Goal: Information Seeking & Learning: Learn about a topic

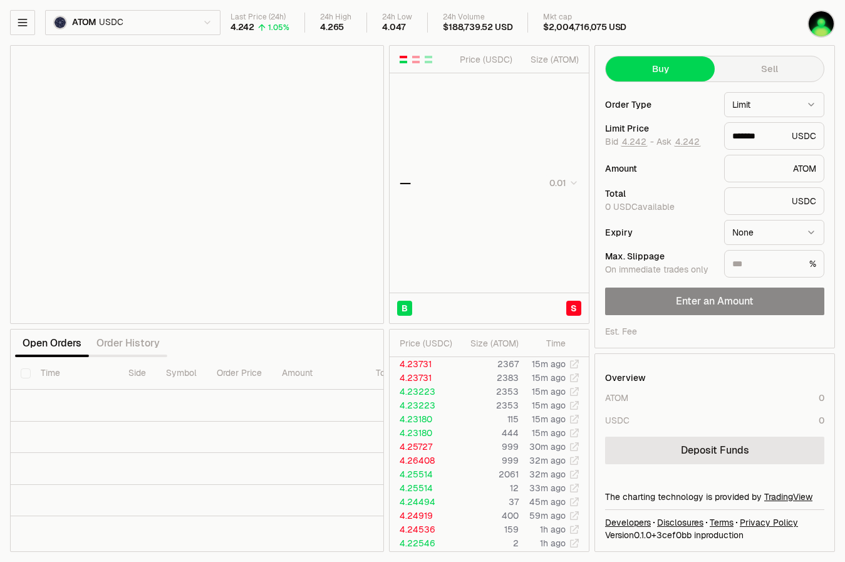
type input "*******"
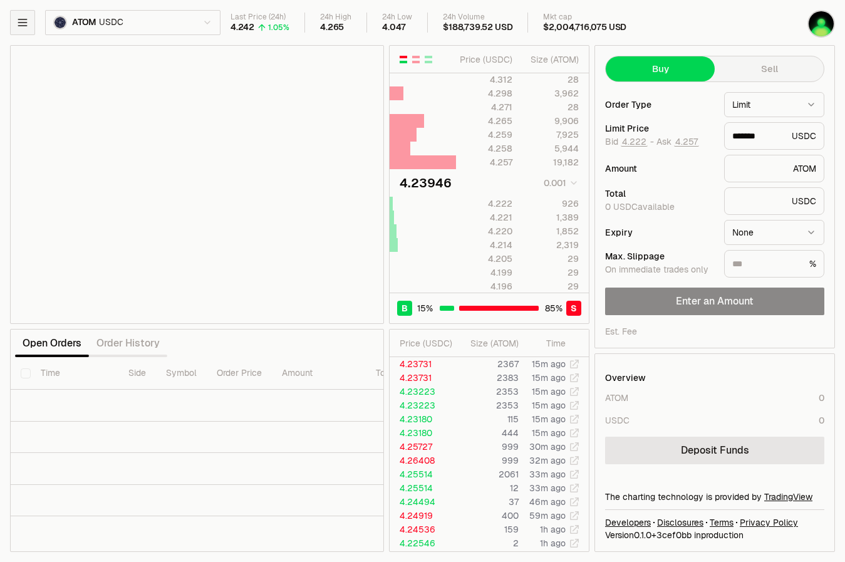
click at [26, 24] on icon "button" at bounding box center [22, 22] width 13 height 13
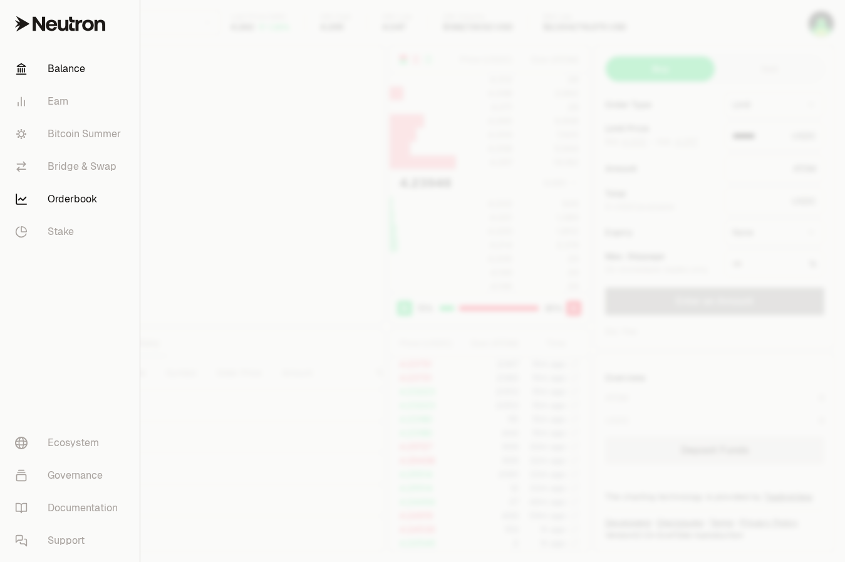
click at [59, 71] on link "Balance" at bounding box center [70, 69] width 130 height 33
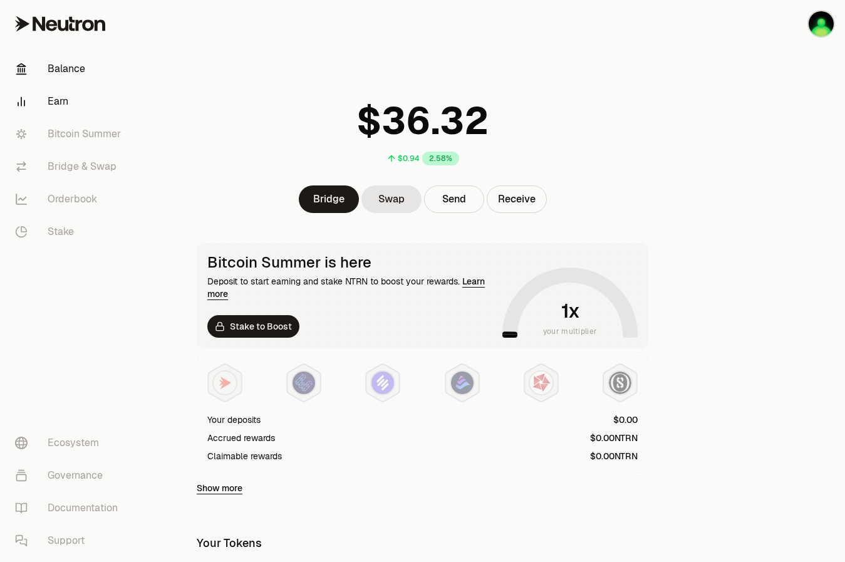
click at [65, 90] on link "Earn" at bounding box center [70, 101] width 130 height 33
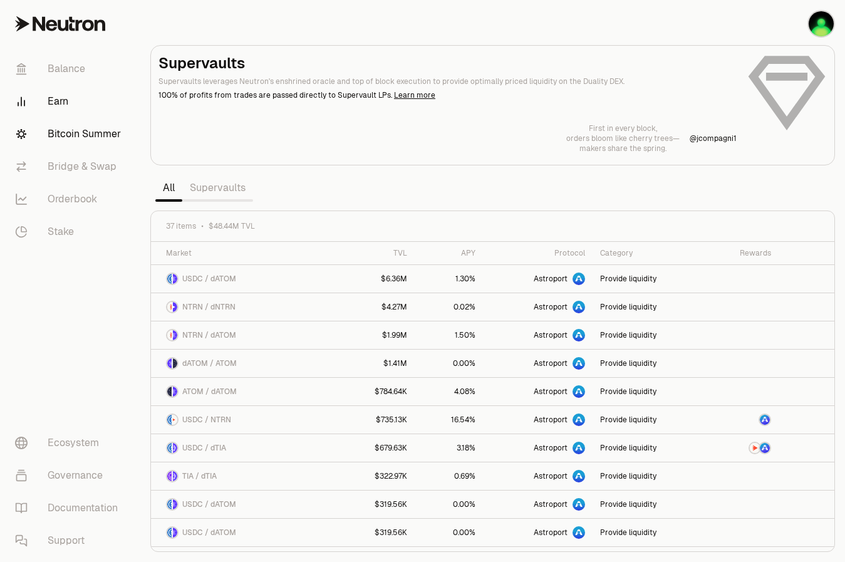
click at [64, 138] on link "Bitcoin Summer" at bounding box center [70, 134] width 130 height 33
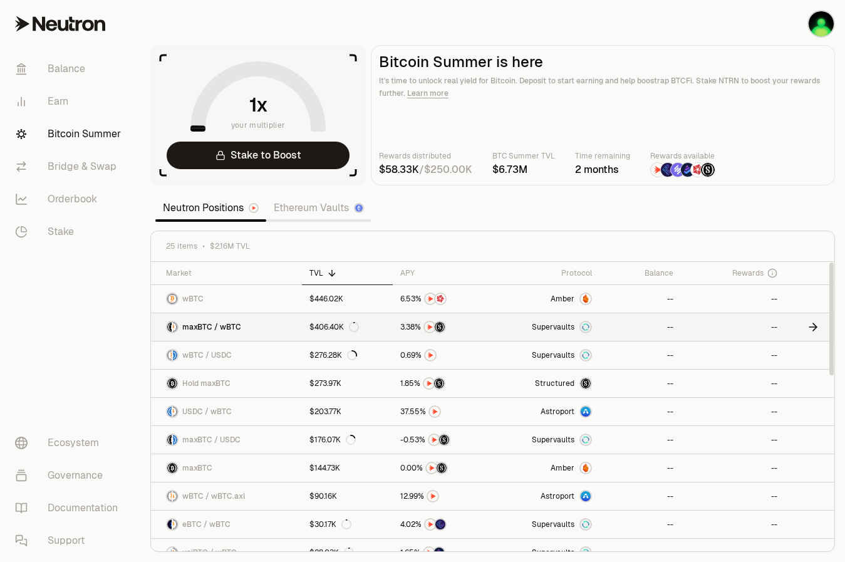
click at [397, 328] on span "0 1 2 3 4 5 6 7 8 9 . 0 1 2 3 4 5 6 7 8 9 0 1 2 3 4 5 6 7 8 9" at bounding box center [408, 326] width 22 height 11
click at [330, 269] on icon at bounding box center [332, 273] width 10 height 10
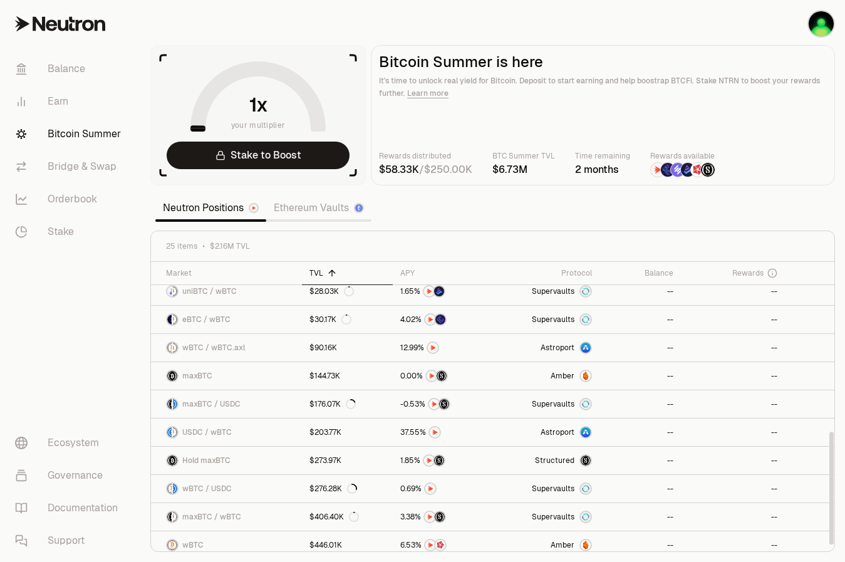
scroll to position [438, 0]
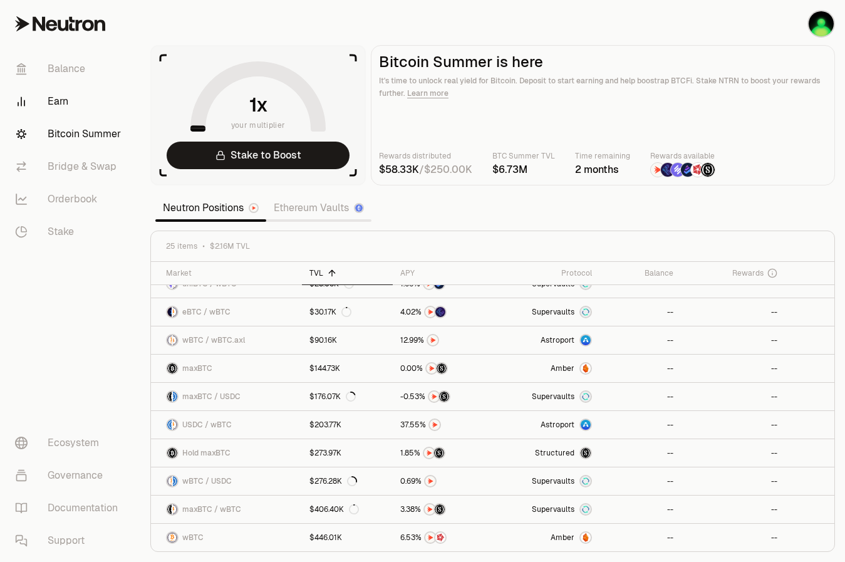
click at [68, 113] on link "Earn" at bounding box center [70, 101] width 130 height 33
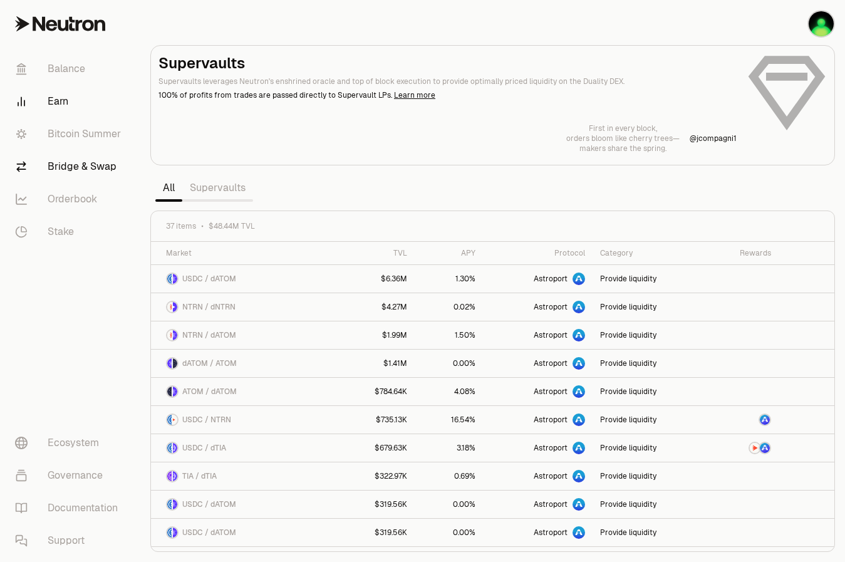
click at [71, 168] on link "Bridge & Swap" at bounding box center [70, 166] width 130 height 33
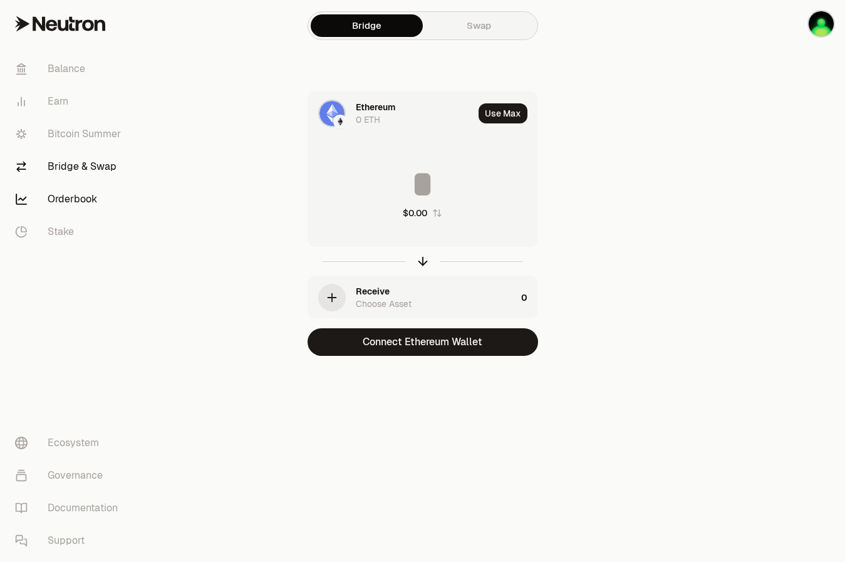
click at [73, 192] on link "Orderbook" at bounding box center [70, 199] width 130 height 33
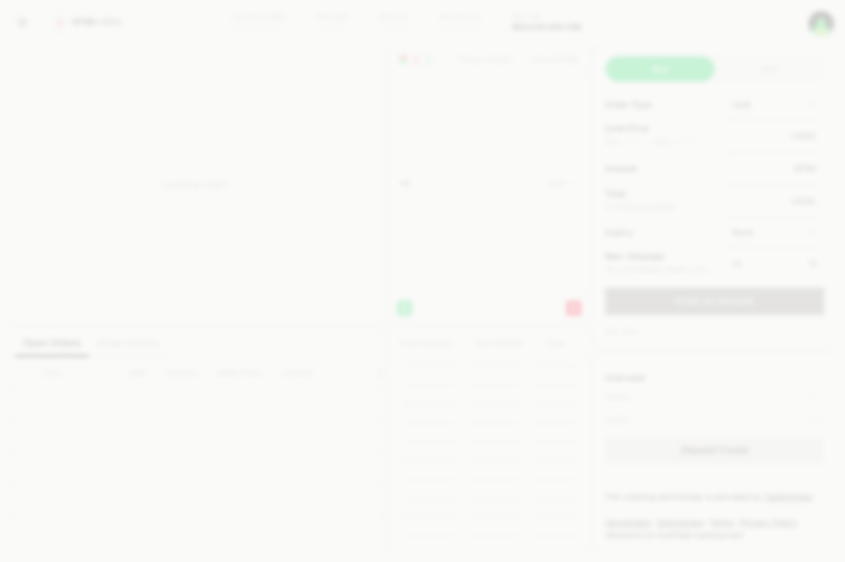
type input "********"
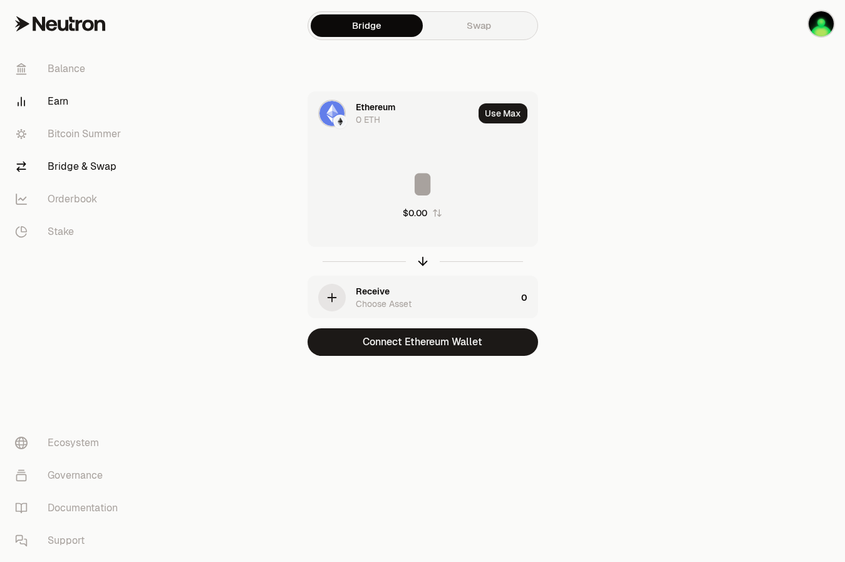
click at [75, 102] on link "Earn" at bounding box center [70, 101] width 130 height 33
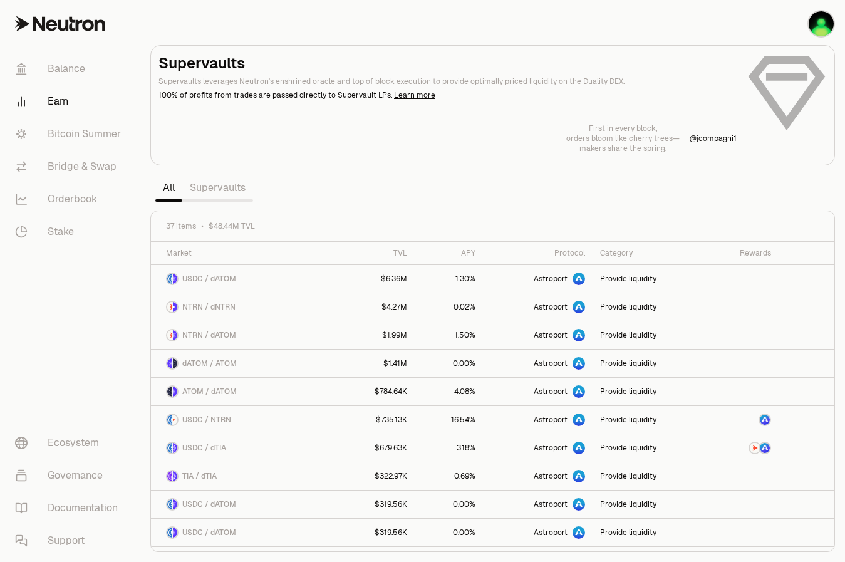
click at [203, 191] on link "Supervaults" at bounding box center [217, 187] width 71 height 25
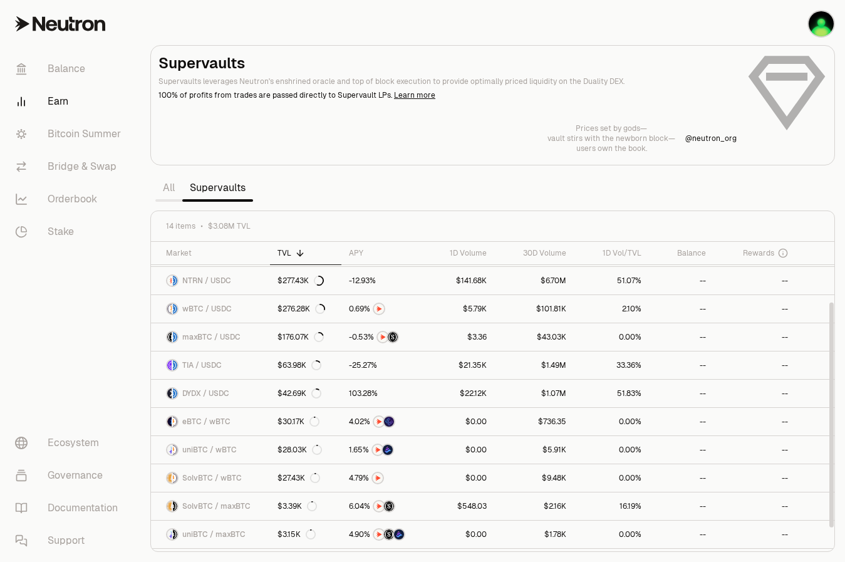
scroll to position [108, 0]
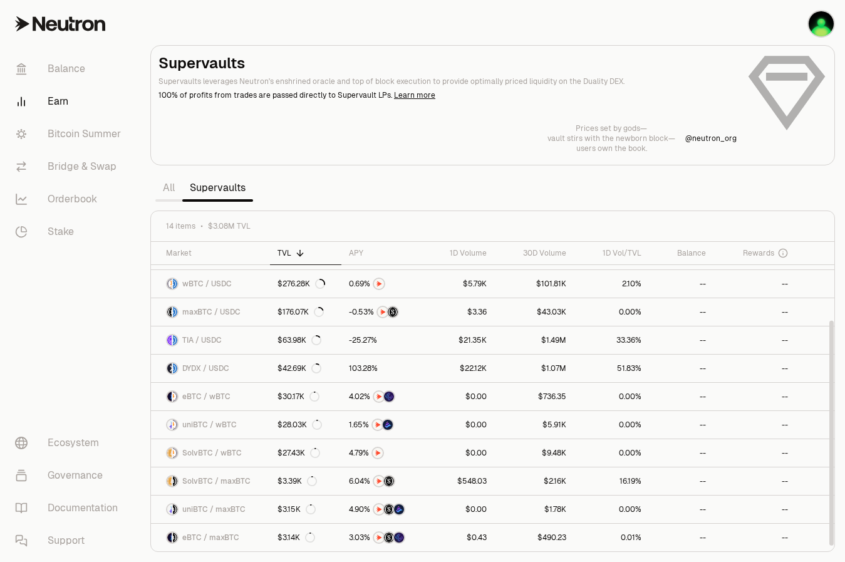
click at [295, 256] on icon at bounding box center [300, 253] width 10 height 10
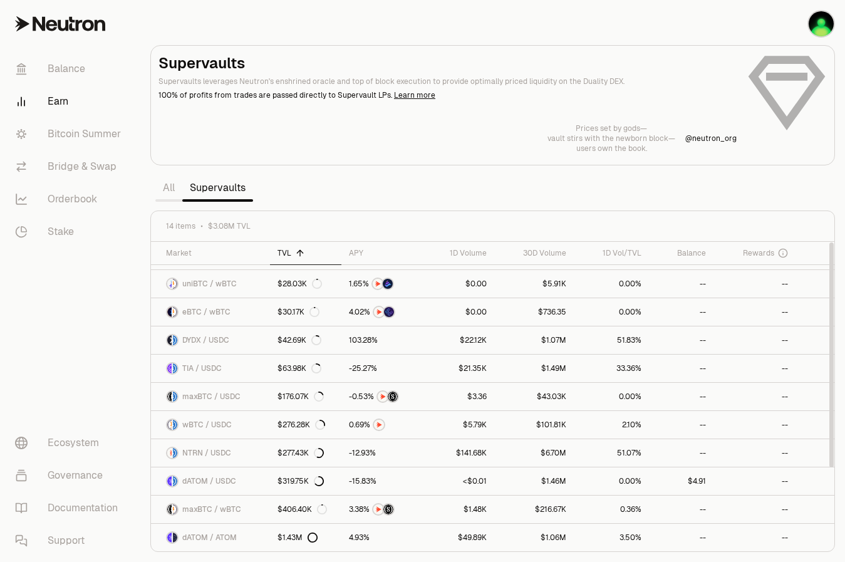
scroll to position [0, 0]
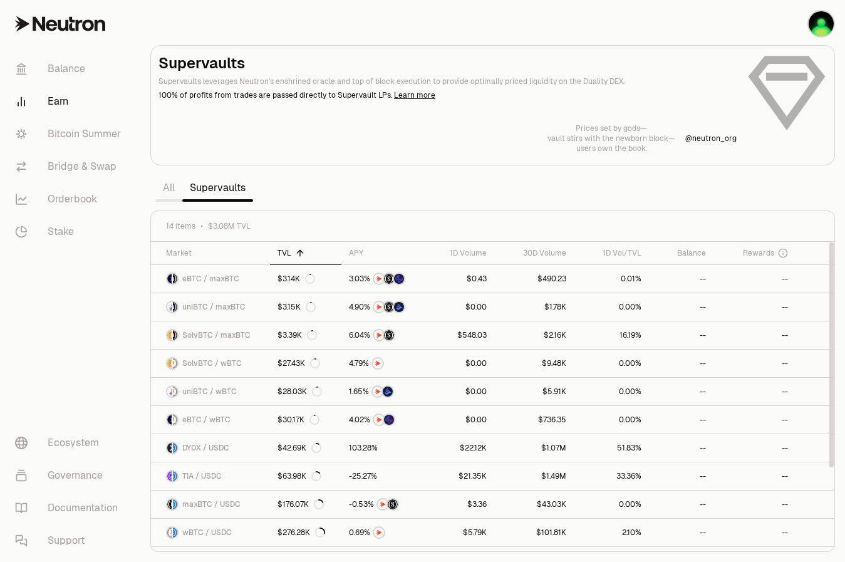
click at [295, 256] on icon at bounding box center [300, 253] width 10 height 10
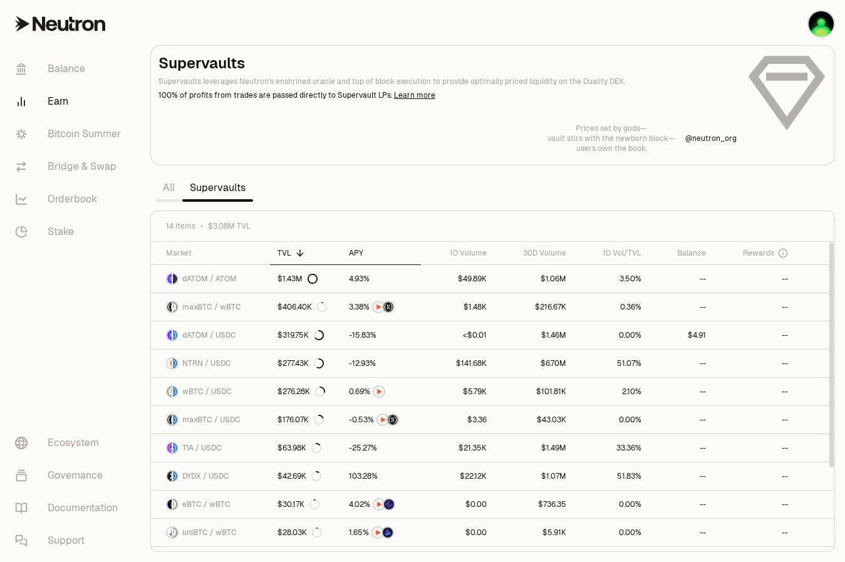
click at [350, 252] on div "APY" at bounding box center [381, 253] width 65 height 10
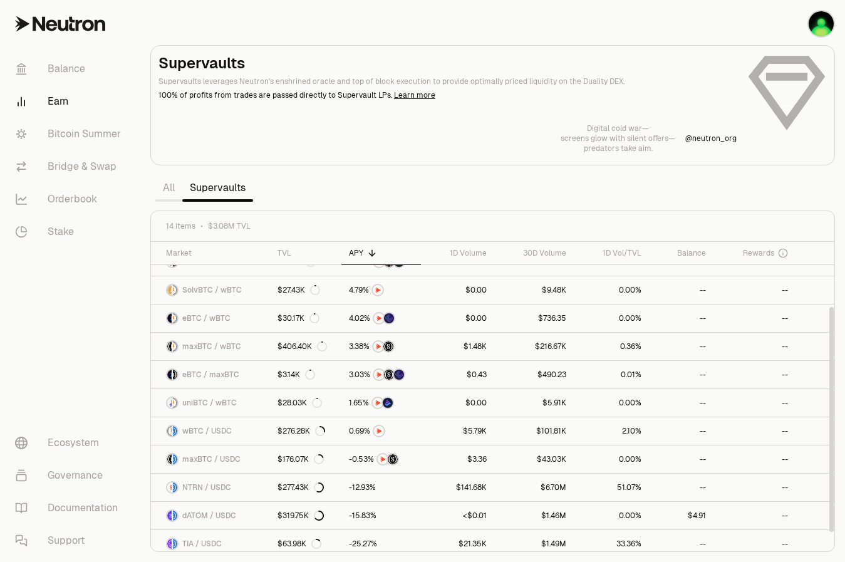
scroll to position [108, 0]
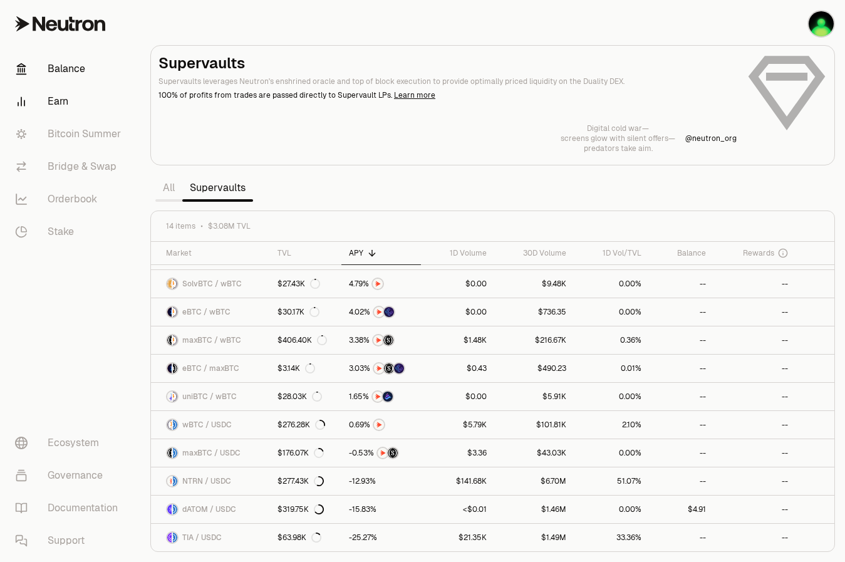
click at [66, 70] on link "Balance" at bounding box center [70, 69] width 130 height 33
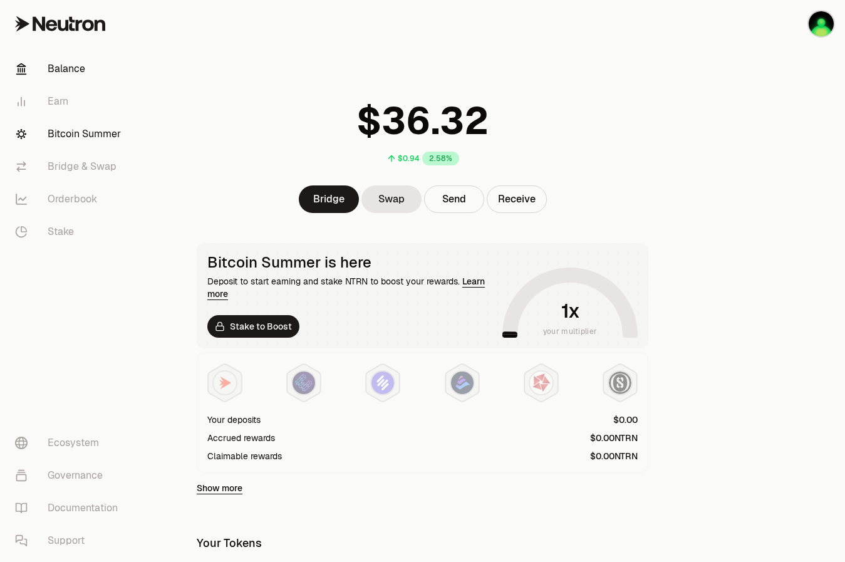
click at [70, 133] on link "Bitcoin Summer" at bounding box center [70, 134] width 130 height 33
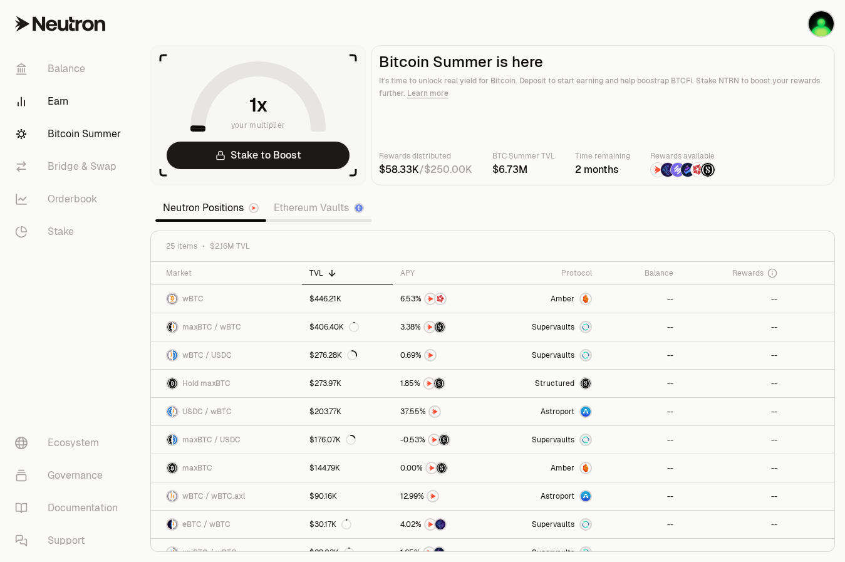
click at [66, 109] on link "Earn" at bounding box center [70, 101] width 130 height 33
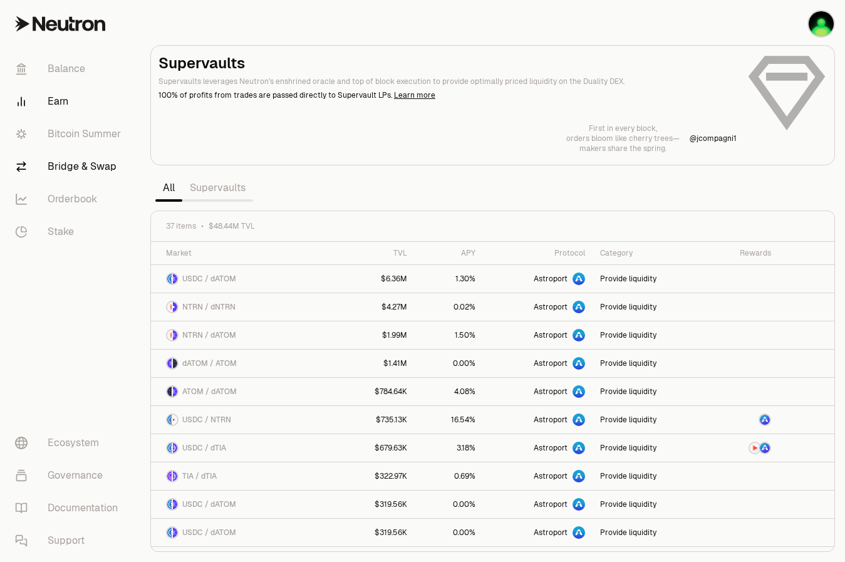
click at [75, 160] on link "Bridge & Swap" at bounding box center [70, 166] width 130 height 33
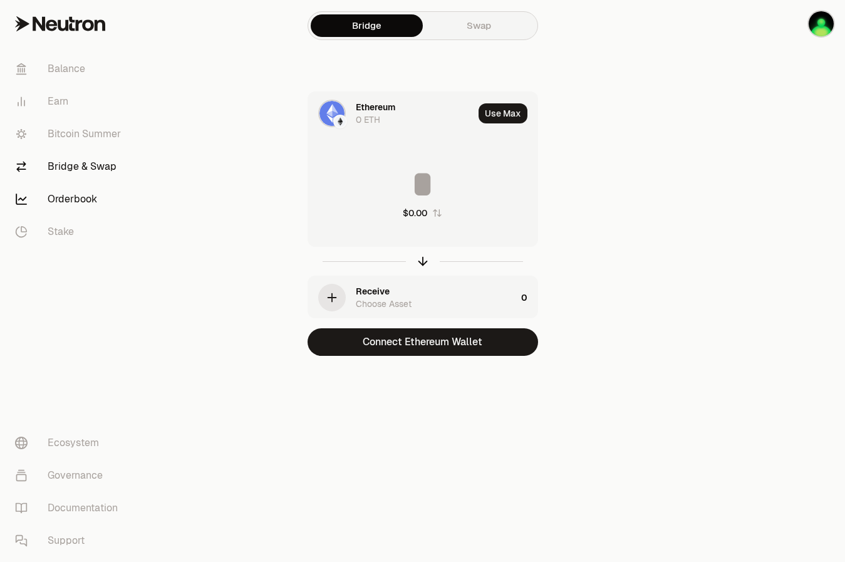
click at [74, 190] on link "Orderbook" at bounding box center [70, 199] width 130 height 33
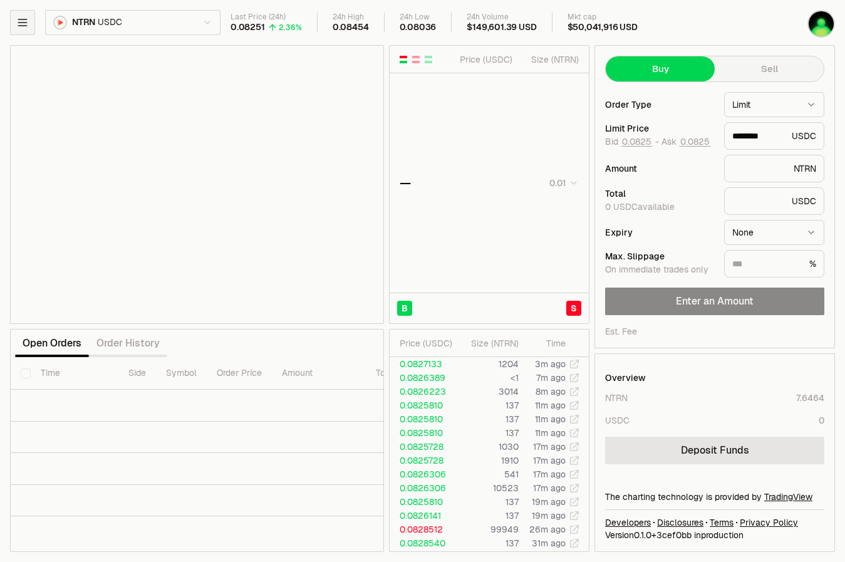
click at [23, 33] on button "button" at bounding box center [22, 22] width 25 height 25
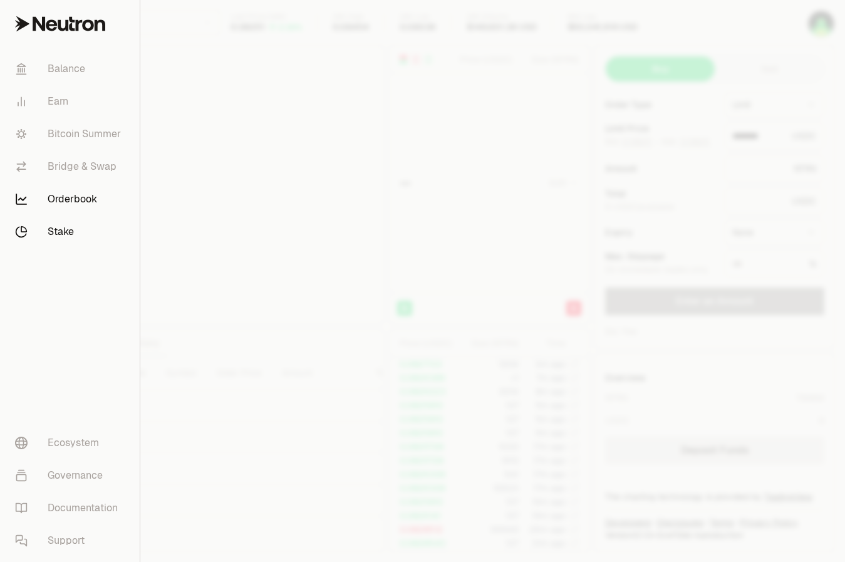
click at [70, 226] on link "Stake" at bounding box center [70, 232] width 130 height 33
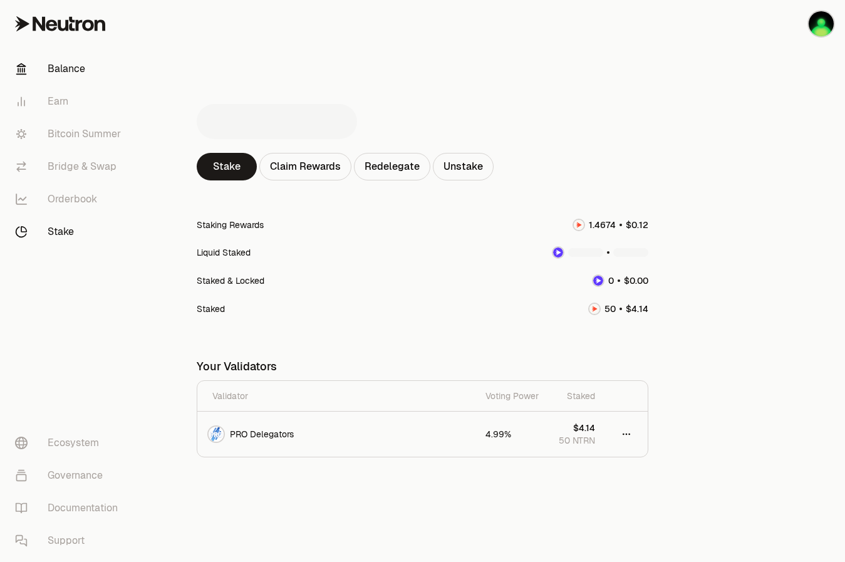
click at [50, 63] on link "Balance" at bounding box center [70, 69] width 130 height 33
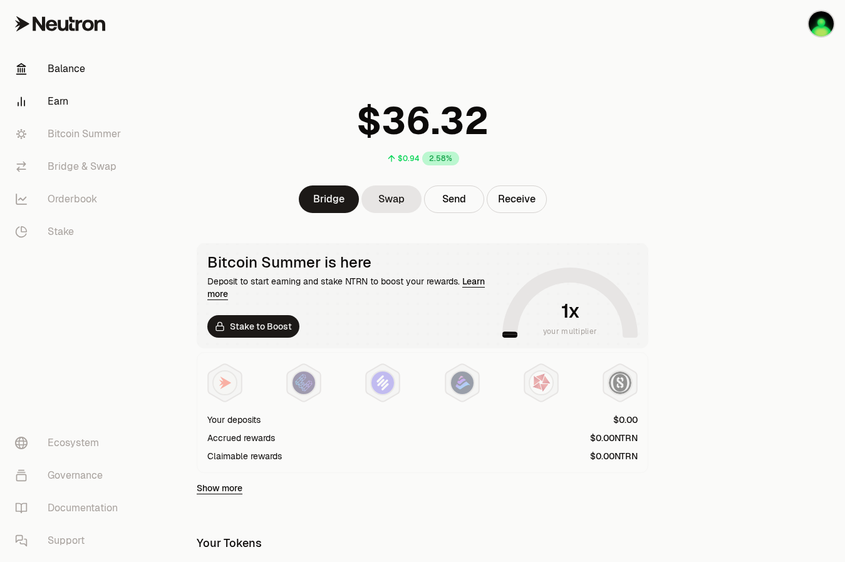
click at [70, 97] on link "Earn" at bounding box center [70, 101] width 130 height 33
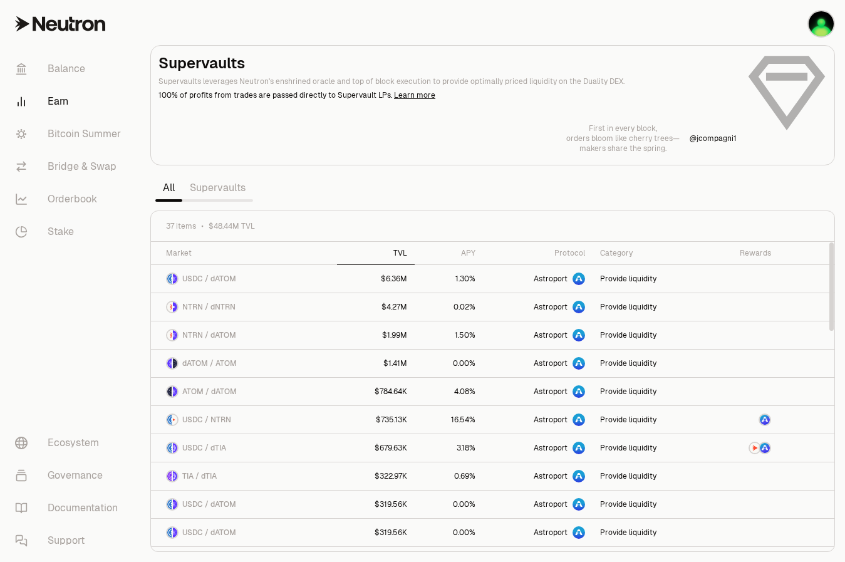
click at [400, 255] on div "TVL" at bounding box center [376, 253] width 62 height 10
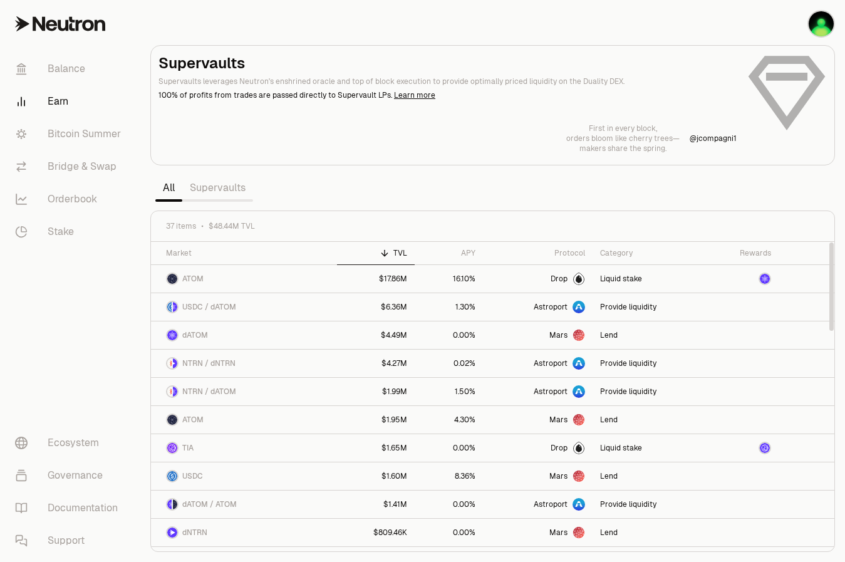
click at [400, 255] on div "TVL" at bounding box center [376, 253] width 62 height 10
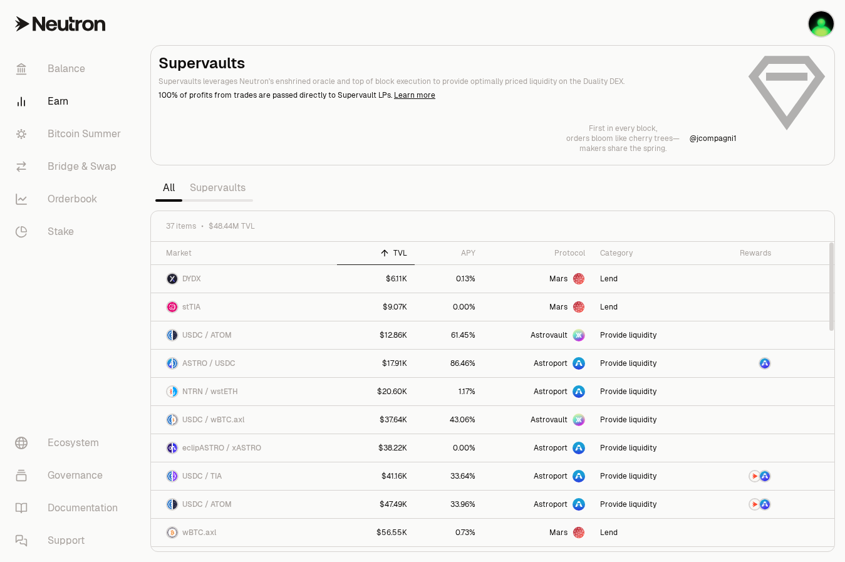
click at [400, 255] on div "TVL" at bounding box center [376, 253] width 62 height 10
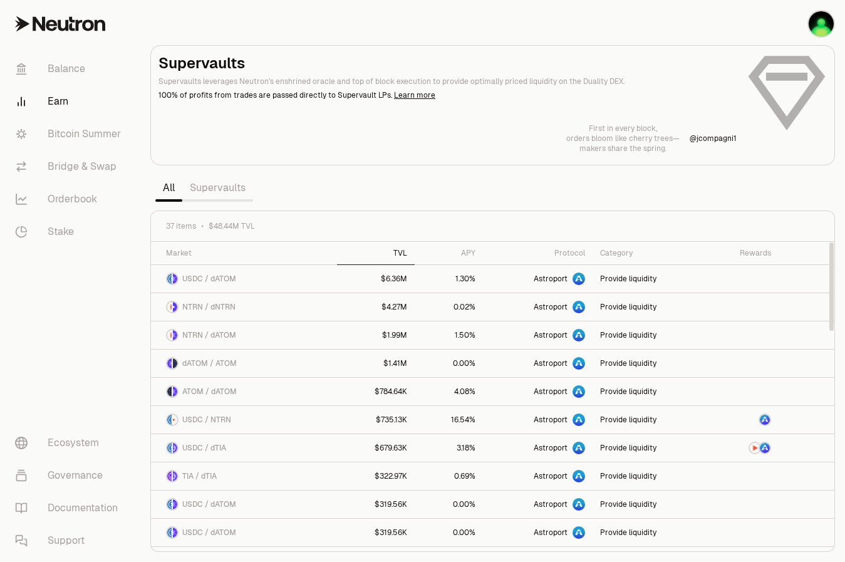
click at [400, 255] on div "TVL" at bounding box center [376, 253] width 62 height 10
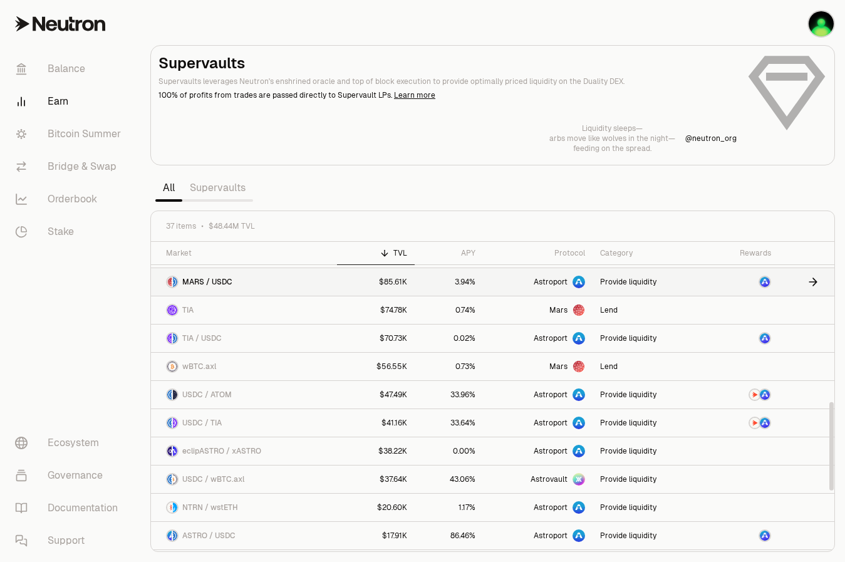
scroll to position [756, 0]
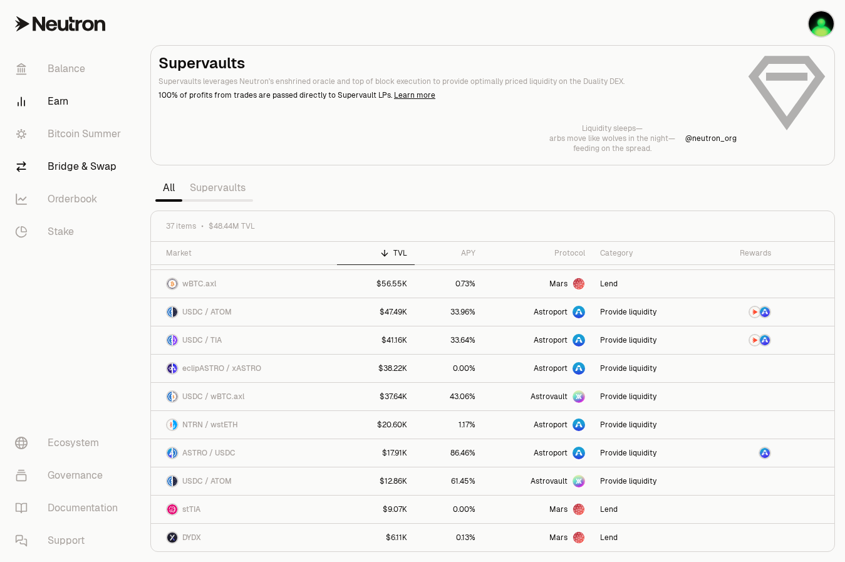
click at [103, 164] on link "Bridge & Swap" at bounding box center [70, 166] width 130 height 33
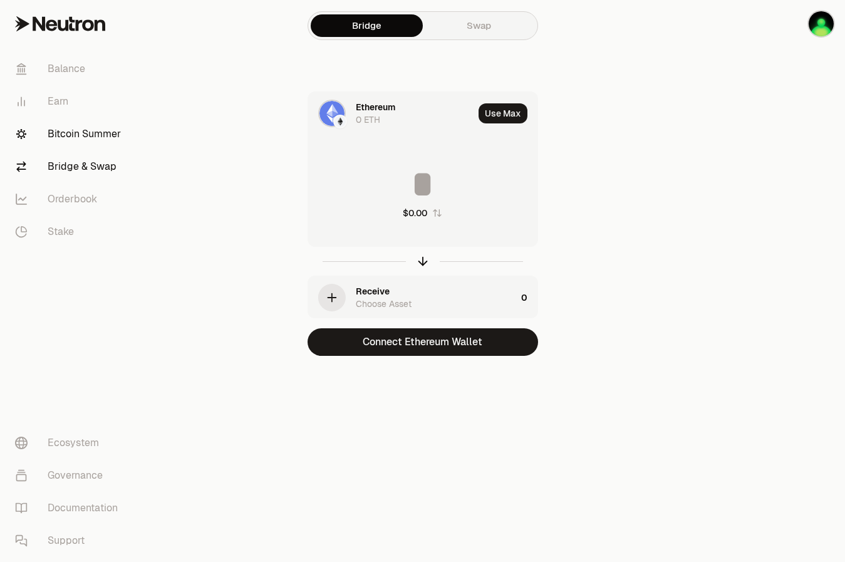
click at [95, 142] on link "Bitcoin Summer" at bounding box center [70, 134] width 130 height 33
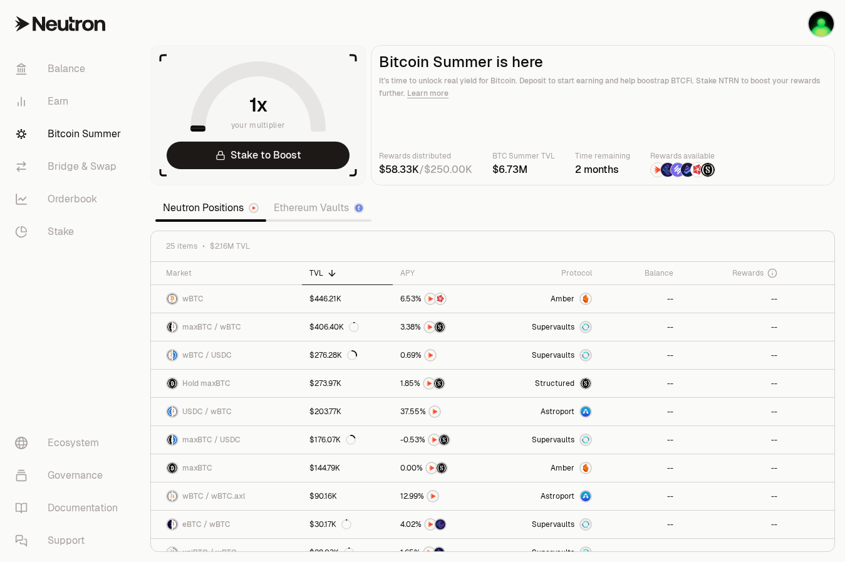
click at [328, 214] on link "Ethereum Vaults" at bounding box center [318, 208] width 105 height 25
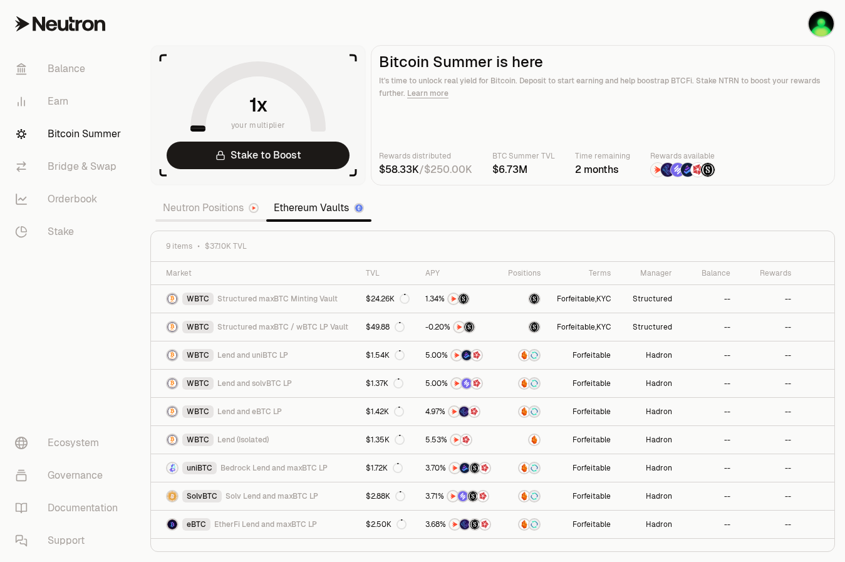
click at [226, 216] on link "Neutron Positions" at bounding box center [210, 208] width 111 height 25
